Goal: Task Accomplishment & Management: Use online tool/utility

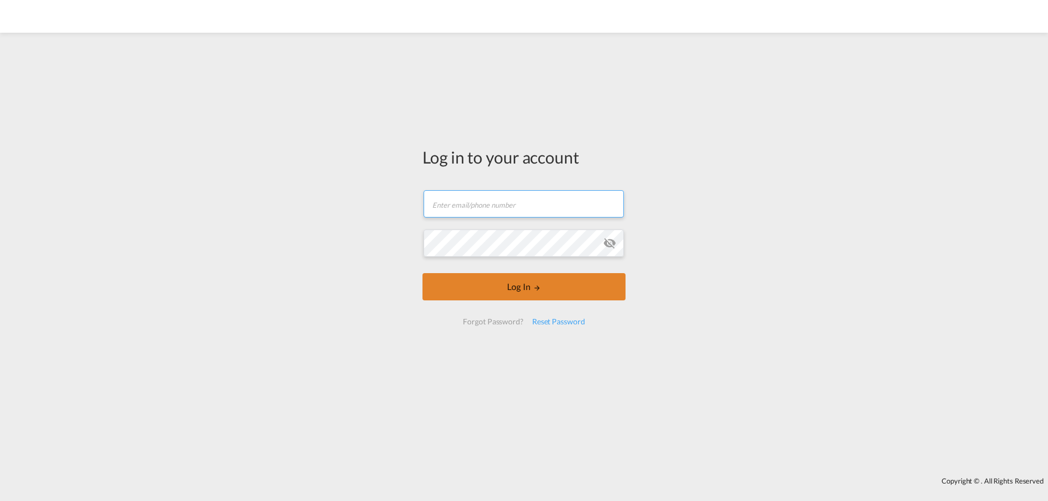
type input "[EMAIL_ADDRESS][PERSON_NAME][DOMAIN_NAME]"
click at [513, 290] on button "Log In" at bounding box center [523, 286] width 203 height 27
type input "[EMAIL_ADDRESS][PERSON_NAME][DOMAIN_NAME]"
click at [509, 280] on button "Log In" at bounding box center [523, 286] width 203 height 27
